Goal: Task Accomplishment & Management: Use online tool/utility

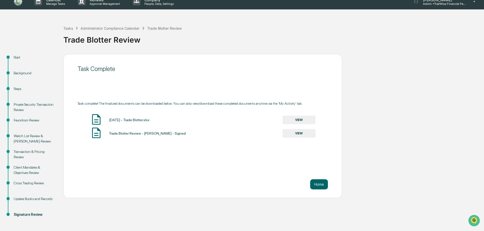
scroll to position [8, 0]
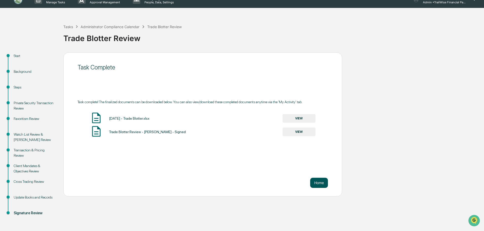
click at [320, 181] on button "Home" at bounding box center [319, 183] width 18 height 10
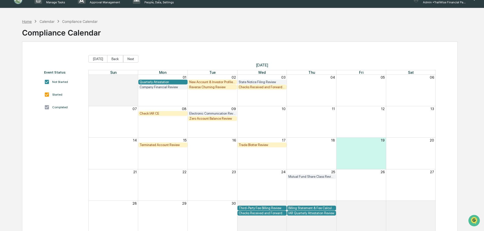
click at [28, 22] on div "Home" at bounding box center [27, 21] width 10 height 4
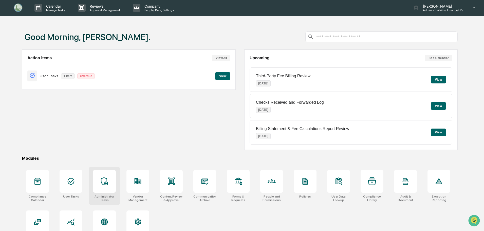
click at [98, 189] on div at bounding box center [104, 181] width 23 height 23
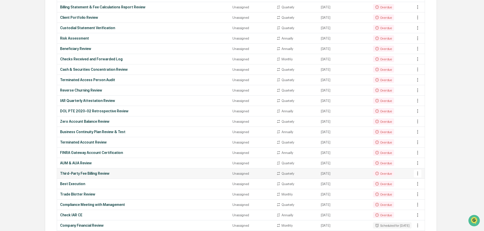
scroll to position [177, 0]
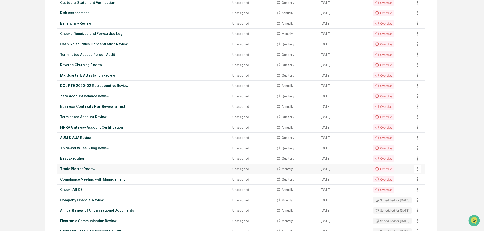
click at [79, 167] on div "Trade Blotter Review" at bounding box center [143, 169] width 166 height 4
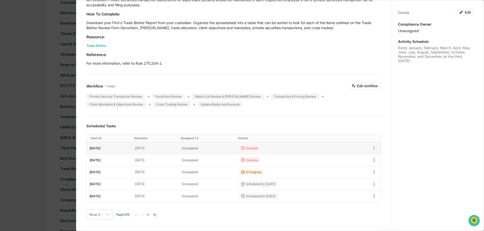
scroll to position [51, 0]
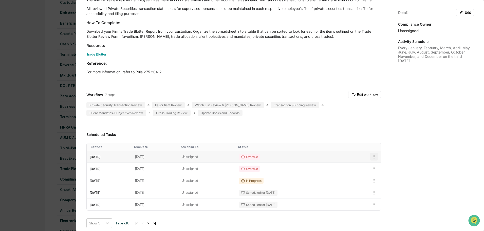
click at [371, 157] on icon "button" at bounding box center [374, 157] width 6 height 6
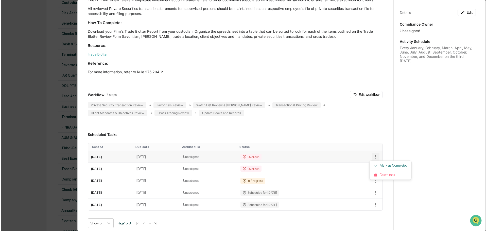
scroll to position [178, 0]
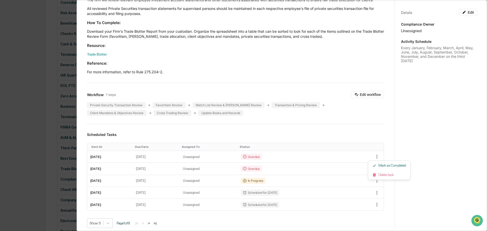
click at [270, 156] on div at bounding box center [243, 115] width 487 height 231
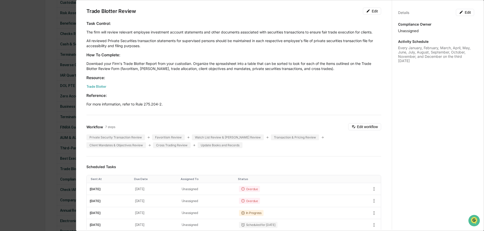
scroll to position [0, 0]
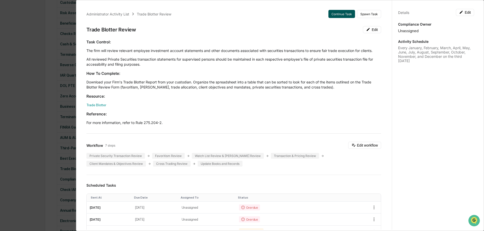
click at [331, 13] on button "Continue Task" at bounding box center [341, 14] width 27 height 8
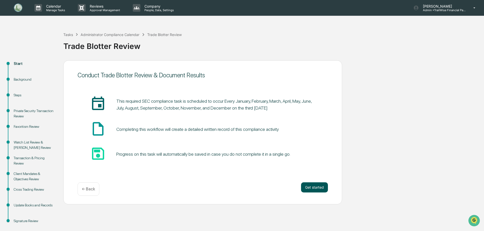
click at [314, 190] on button "Get started" at bounding box center [314, 187] width 27 height 10
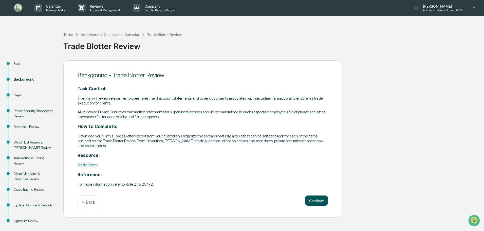
click at [317, 199] on button "Continue" at bounding box center [316, 200] width 23 height 10
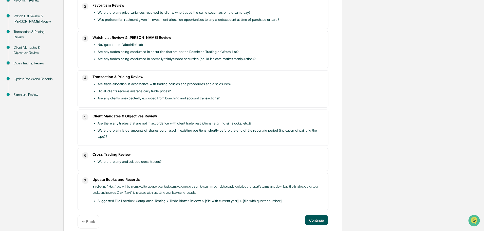
click at [318, 216] on button "Continue" at bounding box center [316, 220] width 23 height 10
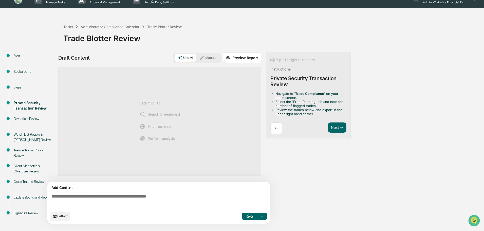
scroll to position [8, 0]
click at [61, 216] on span "Attach" at bounding box center [63, 216] width 9 height 4
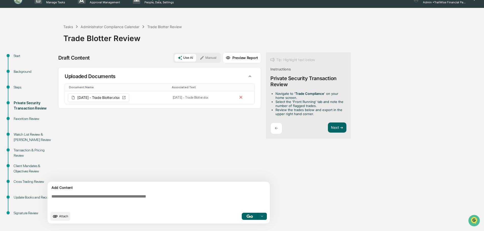
click at [263, 215] on icon at bounding box center [262, 216] width 4 height 4
click at [228, 208] on span "Perform Analysis with Information" at bounding box center [229, 207] width 57 height 8
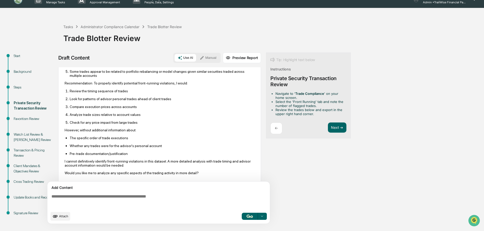
scroll to position [113, 0]
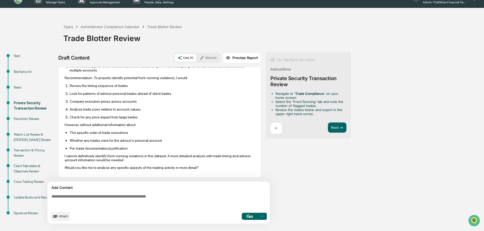
click at [105, 198] on textarea at bounding box center [159, 201] width 221 height 18
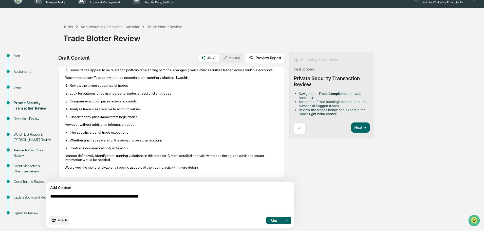
type textarea "**********"
click at [266, 218] on button "button" at bounding box center [274, 220] width 16 height 7
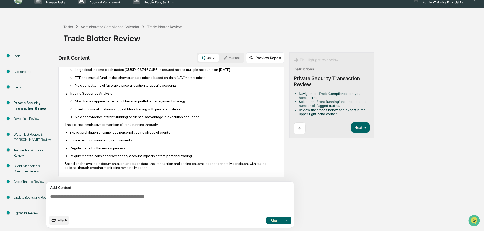
scroll to position [407, 0]
click at [351, 127] on button "Next ➔" at bounding box center [360, 127] width 19 height 10
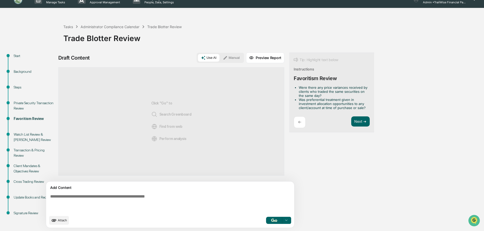
click at [285, 220] on icon at bounding box center [286, 220] width 2 height 1
click at [225, 211] on span "Perform Analysis with Information" at bounding box center [253, 211] width 57 height 8
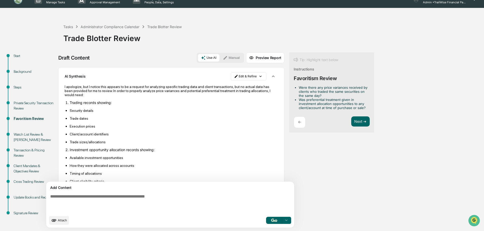
click at [65, 221] on span "Attach" at bounding box center [62, 220] width 9 height 4
click at [351, 123] on button "Next ➔" at bounding box center [360, 121] width 19 height 10
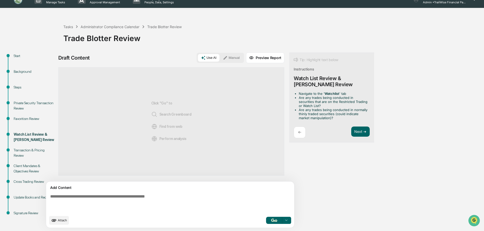
click at [338, 120] on div "Navigate to the ' Watchlist ' tab Are any trades being conducted in securities …" at bounding box center [332, 107] width 76 height 31
click at [351, 127] on button "Next ➔" at bounding box center [360, 131] width 19 height 10
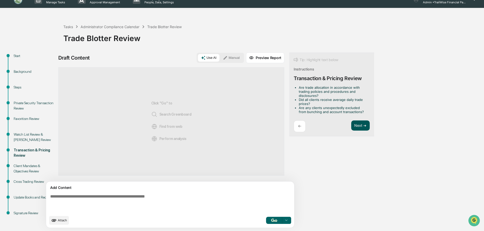
click at [351, 124] on button "Next ➔" at bounding box center [360, 125] width 19 height 10
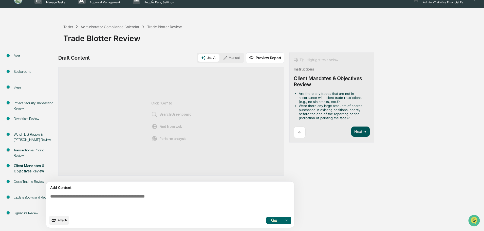
click at [351, 133] on button "Next ➔" at bounding box center [360, 131] width 19 height 10
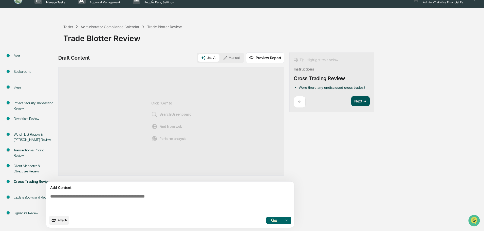
click at [351, 96] on button "Next ➔" at bounding box center [360, 101] width 19 height 10
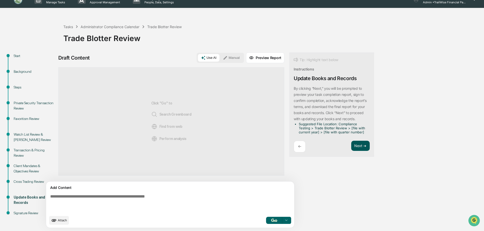
click at [351, 148] on button "Next ➔" at bounding box center [360, 146] width 19 height 10
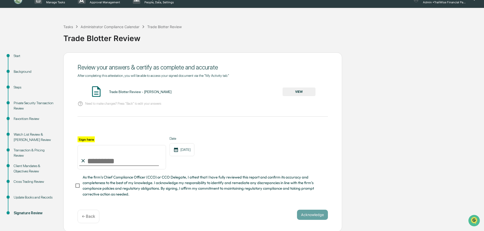
click at [291, 90] on button "VIEW" at bounding box center [299, 91] width 33 height 9
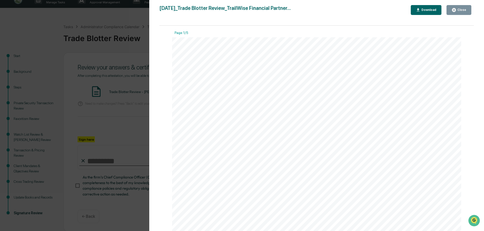
drag, startPoint x: 467, startPoint y: 10, endPoint x: 464, endPoint y: 10, distance: 3.3
click at [467, 10] on button "Close" at bounding box center [459, 10] width 25 height 10
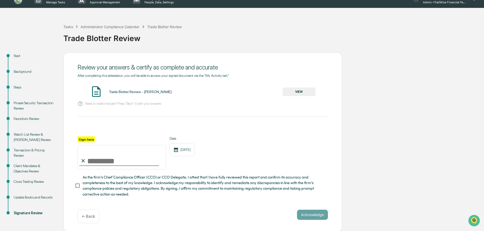
click at [114, 156] on input "Sign here" at bounding box center [122, 157] width 88 height 24
type input "**********"
click at [319, 215] on button "Acknowledge" at bounding box center [312, 215] width 31 height 10
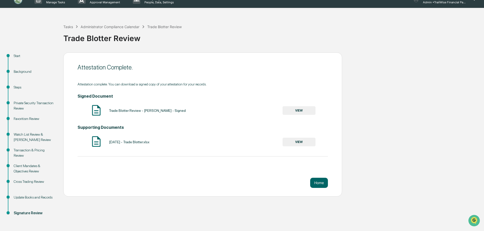
click at [302, 111] on button "VIEW" at bounding box center [299, 110] width 33 height 9
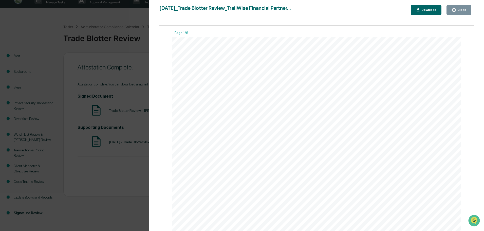
click at [429, 9] on div "Download" at bounding box center [429, 10] width 16 height 4
click at [131, 187] on div "Version History 09/19/2025, 02:54 PM Emily Biehler 2025-09-19_Trade Blotter Rev…" at bounding box center [242, 115] width 484 height 231
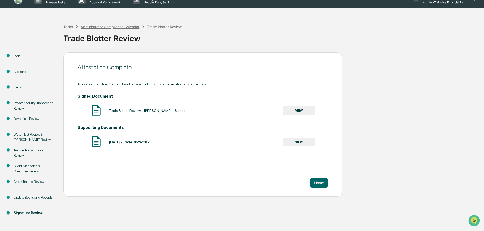
click at [123, 27] on div "Administrator Compliance Calendar" at bounding box center [110, 27] width 59 height 4
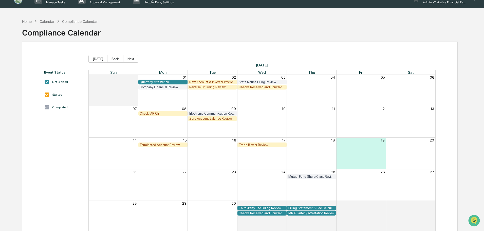
click at [47, 21] on div "Calendar" at bounding box center [47, 21] width 15 height 4
click at [26, 22] on div "Home" at bounding box center [27, 21] width 10 height 4
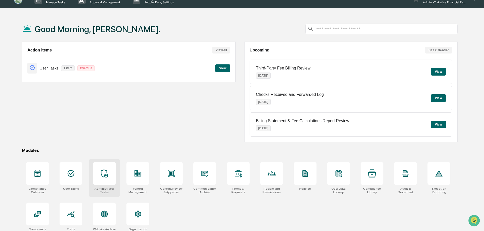
click at [106, 178] on div at bounding box center [104, 173] width 23 height 23
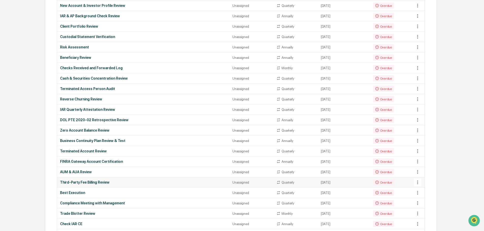
scroll to position [152, 0]
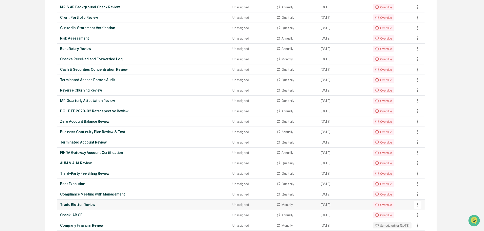
click at [76, 206] on div "Trade Blotter Review" at bounding box center [143, 205] width 166 height 4
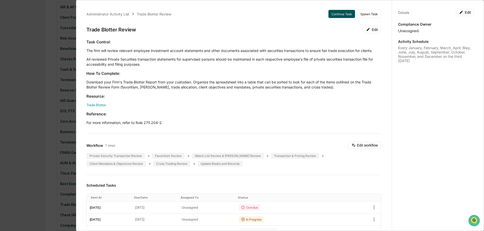
click at [332, 15] on button "Continue Task" at bounding box center [341, 14] width 27 height 8
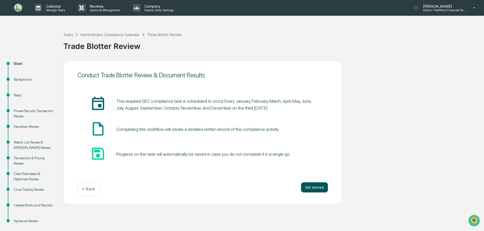
click at [322, 188] on button "Get started" at bounding box center [314, 187] width 27 height 10
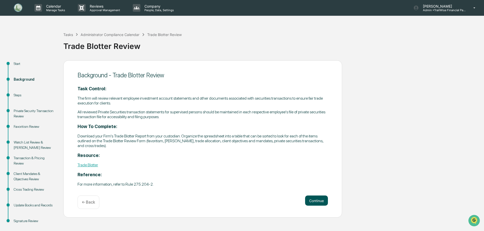
click at [310, 199] on button "Continue" at bounding box center [316, 200] width 23 height 10
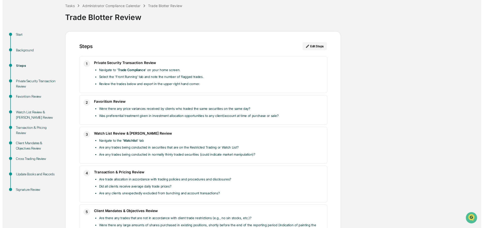
scroll to position [126, 0]
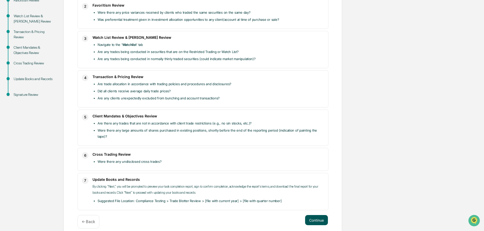
click at [322, 216] on button "Continue" at bounding box center [316, 220] width 23 height 10
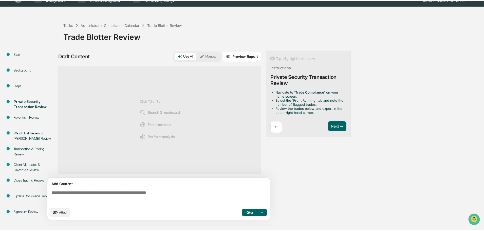
scroll to position [8, 0]
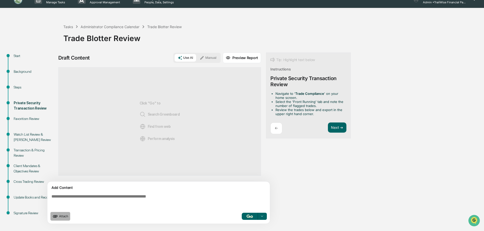
click at [56, 217] on icon "upload document" at bounding box center [55, 216] width 6 height 6
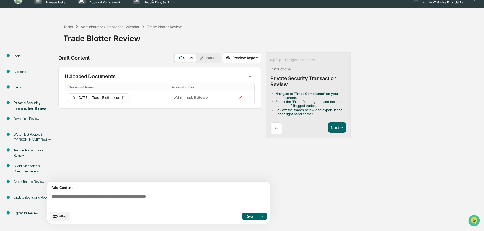
click at [262, 217] on icon at bounding box center [262, 216] width 4 height 4
click at [244, 208] on span "Perform Analysis with Information" at bounding box center [229, 207] width 57 height 8
